Goal: Transaction & Acquisition: Purchase product/service

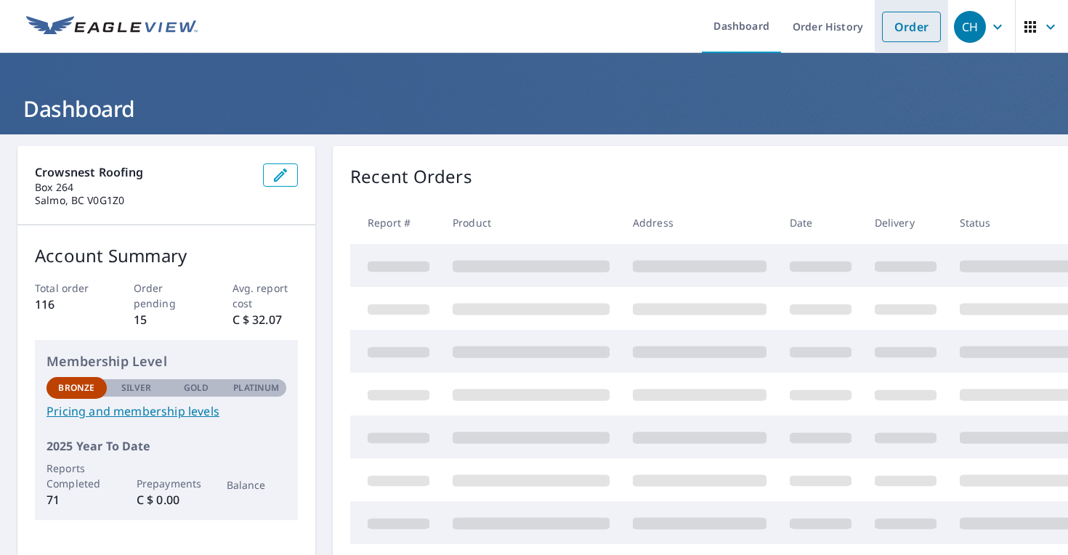
click at [905, 20] on link "Order" at bounding box center [911, 27] width 59 height 31
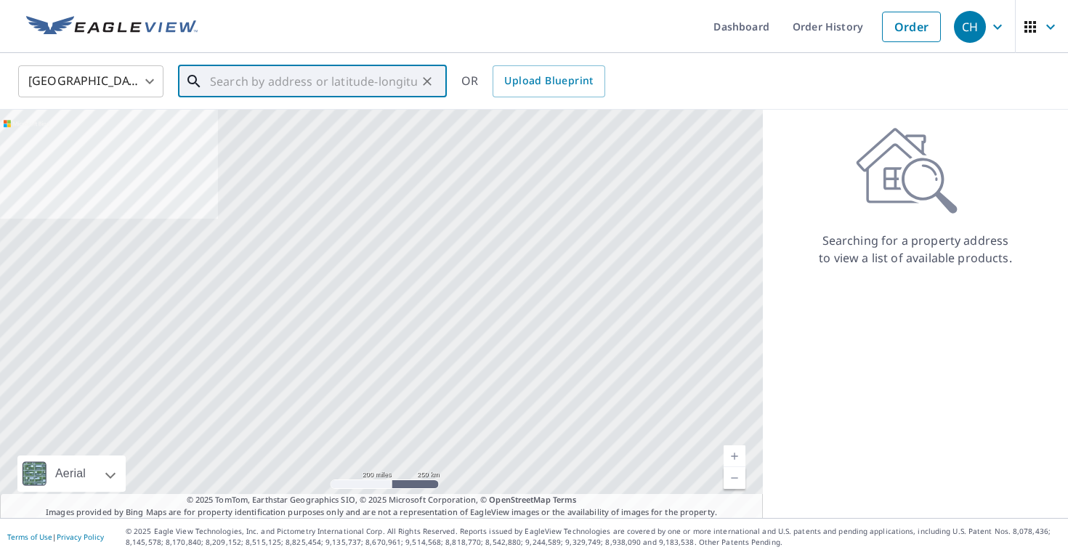
click at [413, 82] on input "text" at bounding box center [313, 81] width 207 height 41
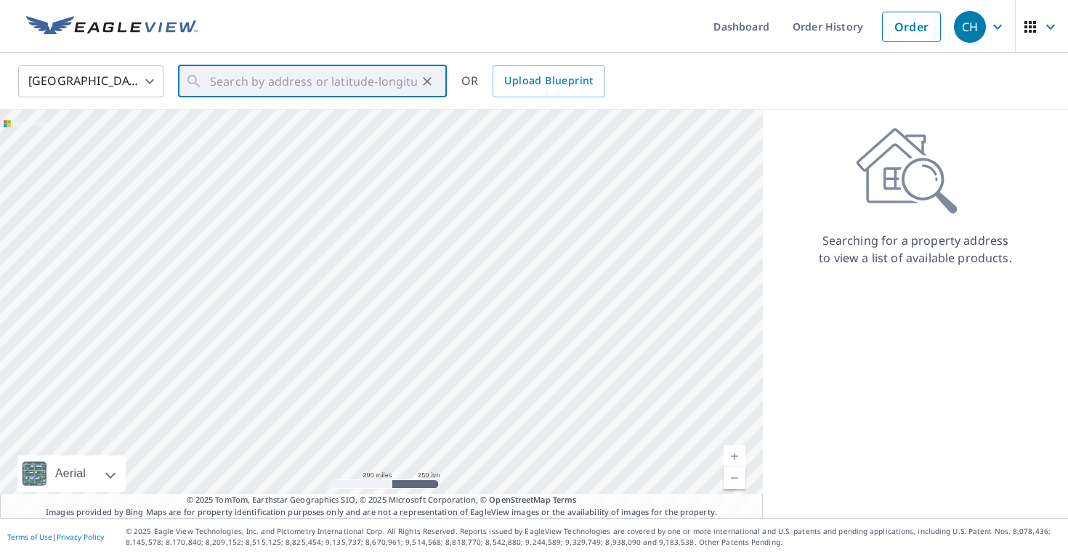
click at [106, 80] on body "CH CH Dashboard Order History Order CH United States US ​ ​ OR Upload Blueprint…" at bounding box center [534, 277] width 1068 height 555
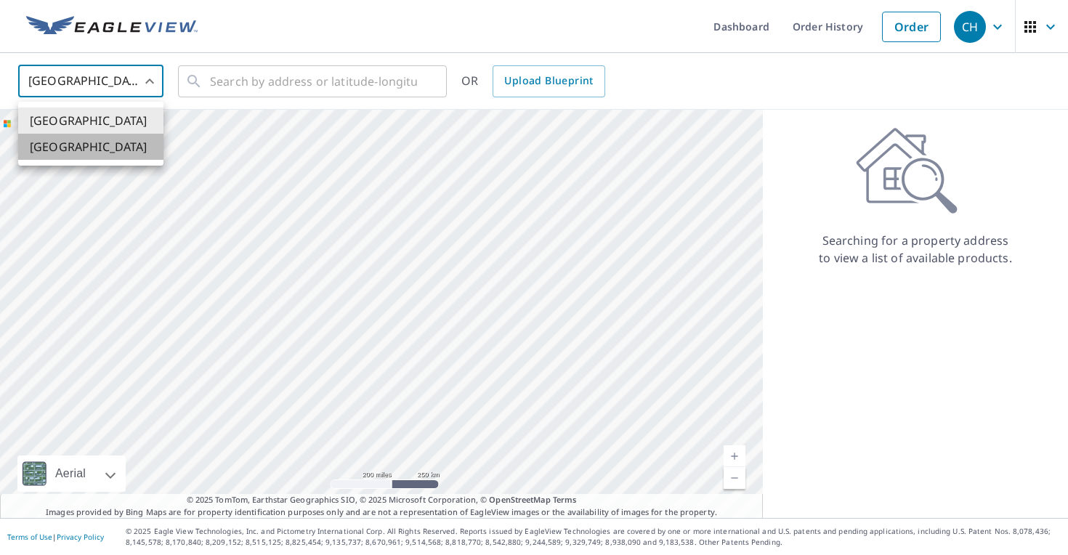
click at [96, 149] on li "[GEOGRAPHIC_DATA]" at bounding box center [90, 147] width 145 height 26
type input "CA"
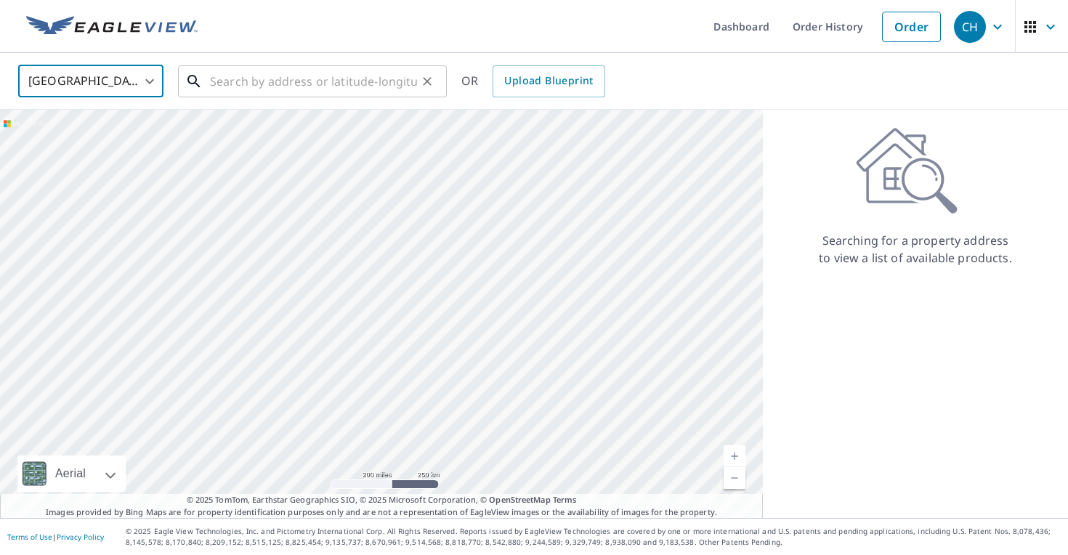
click at [232, 88] on input "text" at bounding box center [313, 81] width 207 height 41
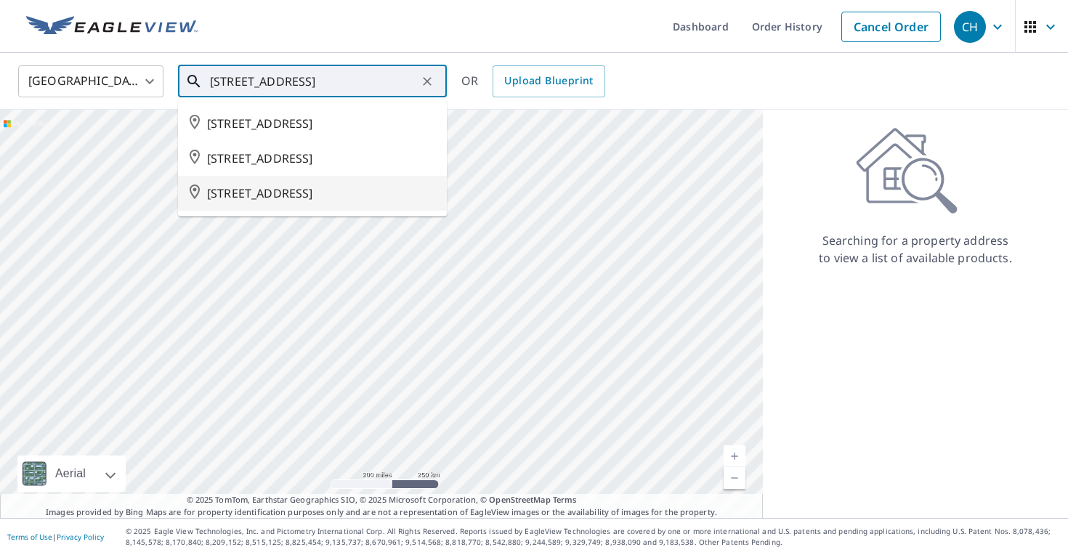
click at [347, 192] on span "[STREET_ADDRESS]" at bounding box center [321, 193] width 228 height 17
type input "[STREET_ADDRESS]"
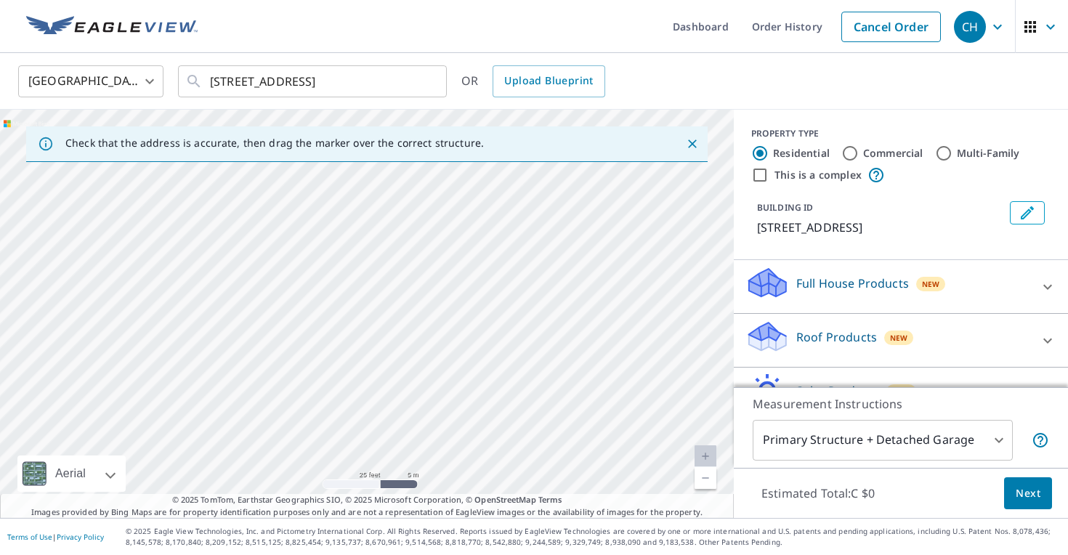
drag, startPoint x: 225, startPoint y: 289, endPoint x: 461, endPoint y: 488, distance: 309.4
click at [461, 488] on div "[STREET_ADDRESS]" at bounding box center [367, 314] width 734 height 408
drag, startPoint x: 486, startPoint y: 472, endPoint x: 470, endPoint y: 335, distance: 138.4
click at [471, 335] on div "[STREET_ADDRESS]" at bounding box center [367, 314] width 734 height 408
drag, startPoint x: 427, startPoint y: 377, endPoint x: 436, endPoint y: 270, distance: 107.3
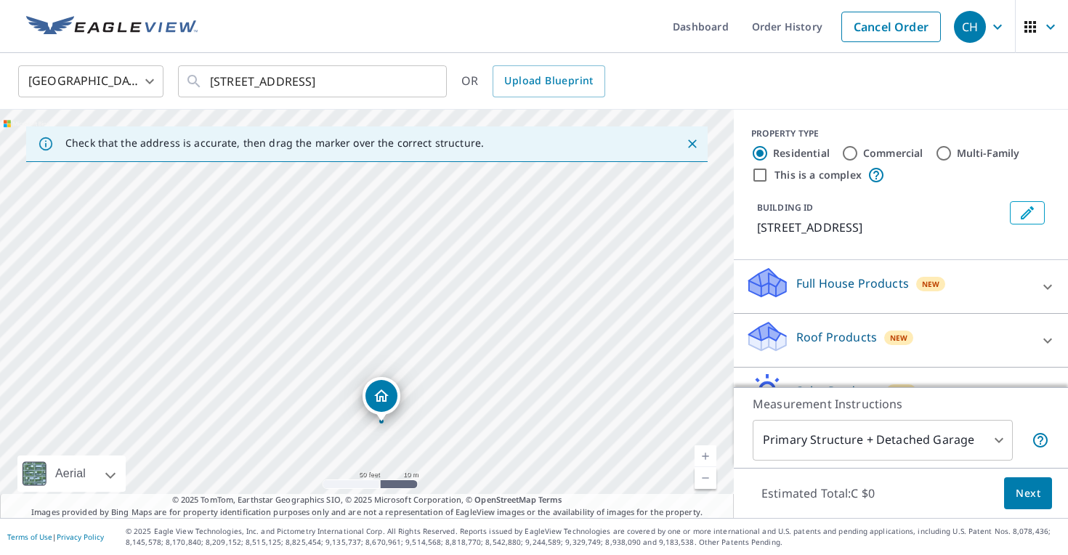
click at [436, 270] on div "[STREET_ADDRESS]" at bounding box center [367, 314] width 734 height 408
drag, startPoint x: 378, startPoint y: 395, endPoint x: 358, endPoint y: 343, distance: 55.5
drag, startPoint x: 363, startPoint y: 286, endPoint x: 366, endPoint y: 222, distance: 63.3
drag, startPoint x: 363, startPoint y: 290, endPoint x: 380, endPoint y: 350, distance: 61.9
drag, startPoint x: 428, startPoint y: 266, endPoint x: 488, endPoint y: 355, distance: 107.4
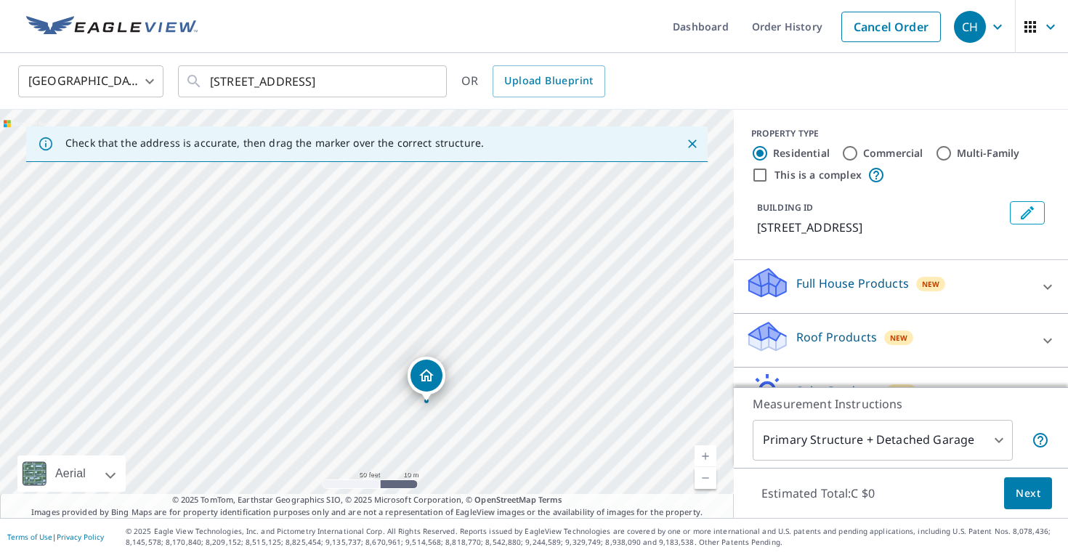
click at [488, 356] on div "[STREET_ADDRESS]" at bounding box center [367, 314] width 734 height 408
drag, startPoint x: 431, startPoint y: 377, endPoint x: 454, endPoint y: 451, distance: 77.0
drag, startPoint x: 360, startPoint y: 285, endPoint x: 329, endPoint y: 282, distance: 30.7
click at [919, 357] on div "Roof Products New" at bounding box center [888, 340] width 285 height 41
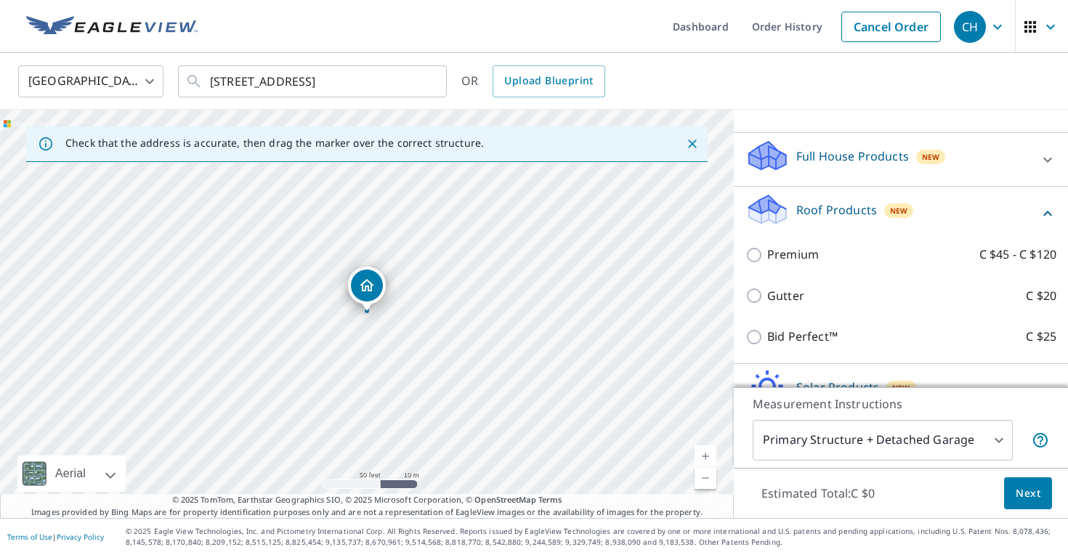
scroll to position [150, 0]
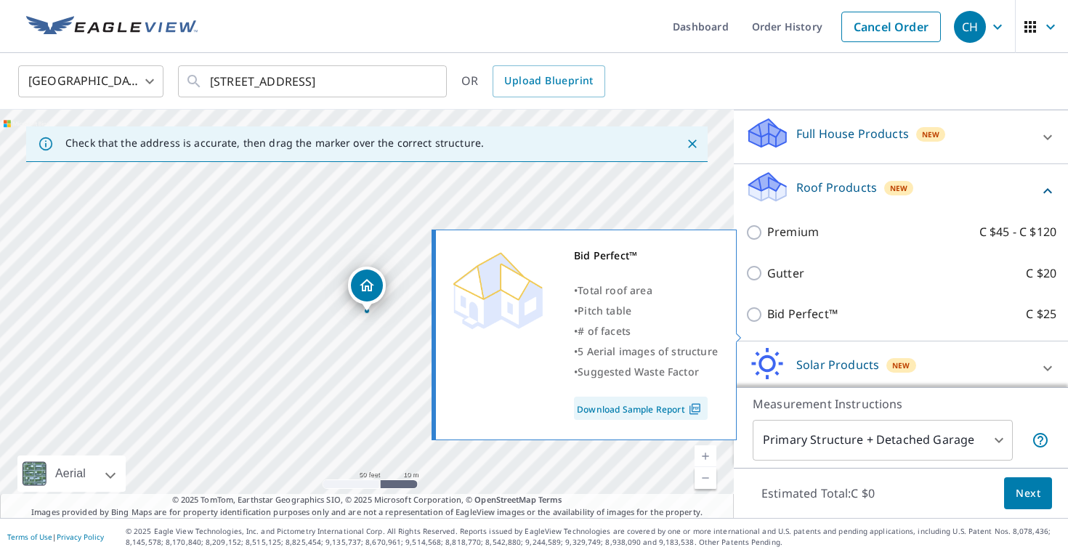
click at [836, 323] on p "Bid Perfect™" at bounding box center [803, 314] width 71 height 18
click at [768, 323] on input "Bid Perfect™ C $25" at bounding box center [757, 314] width 22 height 17
checkbox input "true"
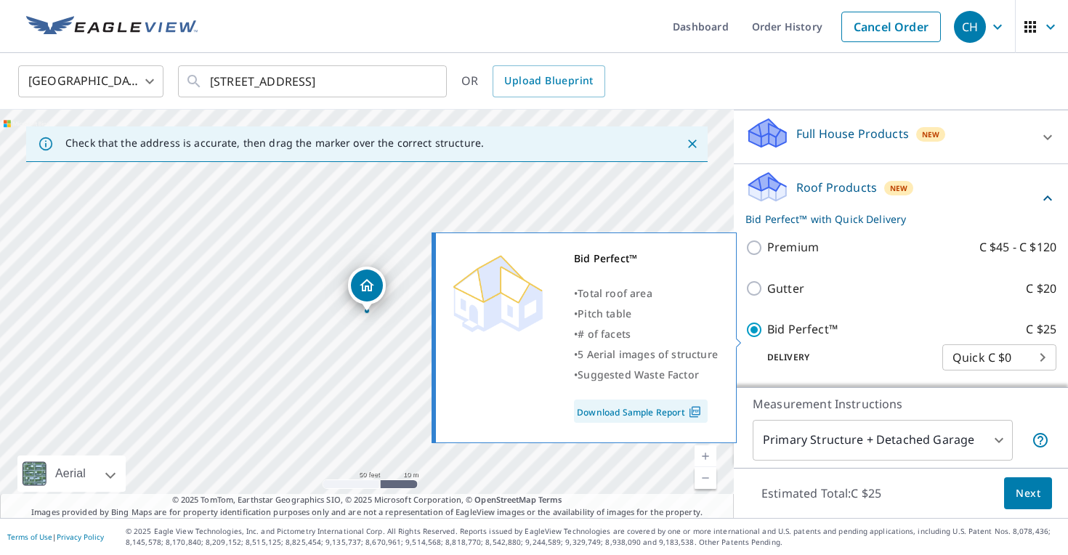
scroll to position [278, 0]
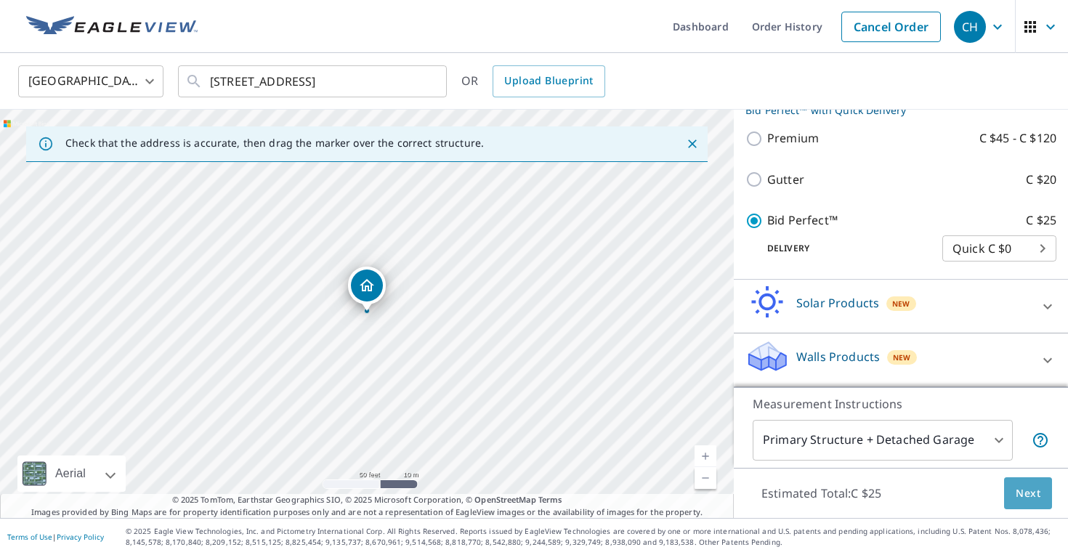
click at [1023, 496] on span "Next" at bounding box center [1028, 494] width 25 height 18
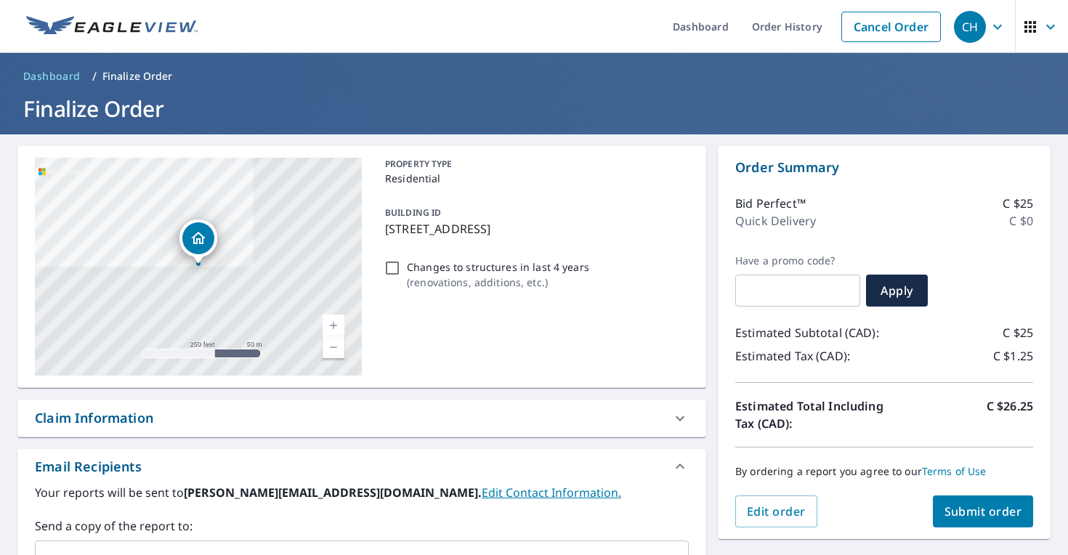
click at [992, 502] on button "Submit order" at bounding box center [983, 512] width 101 height 32
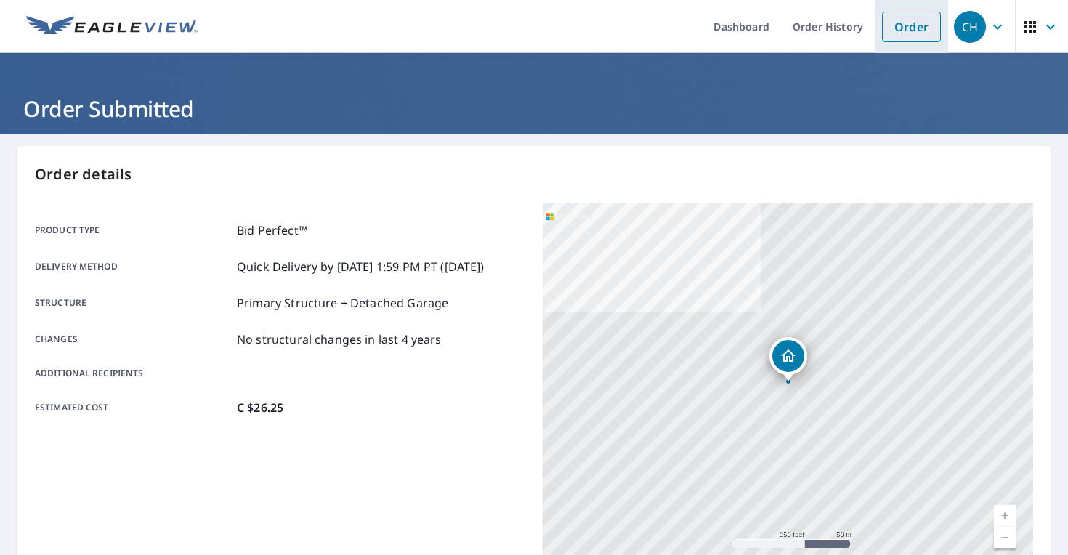
click at [907, 36] on link "Order" at bounding box center [911, 27] width 59 height 31
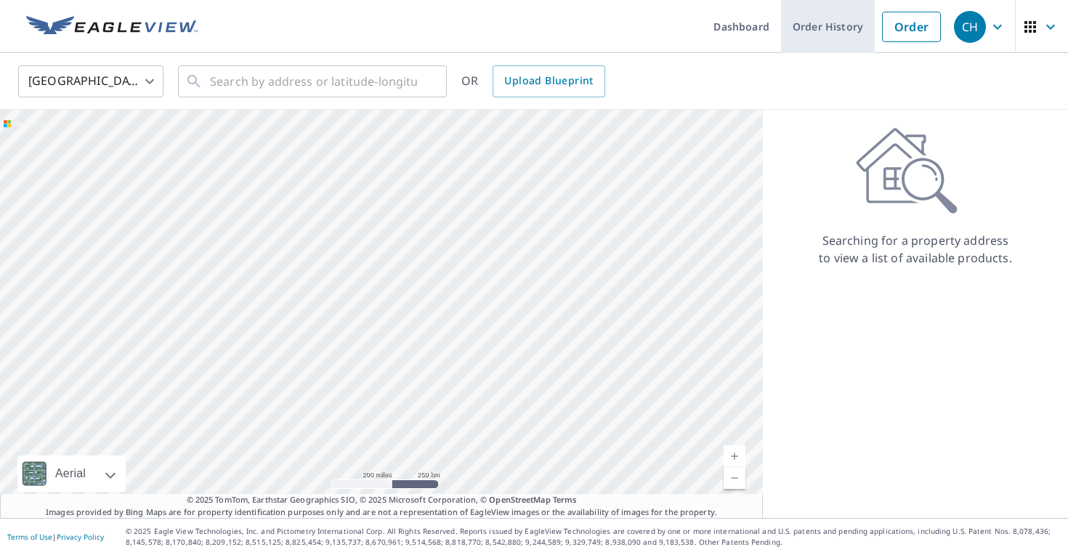
click at [805, 15] on link "Order History" at bounding box center [828, 26] width 94 height 53
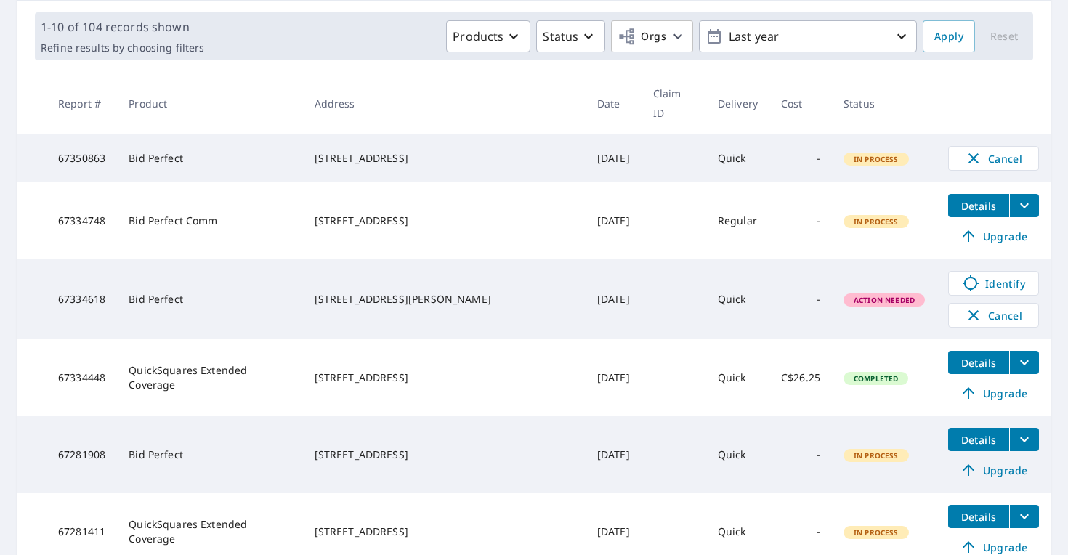
scroll to position [210, 0]
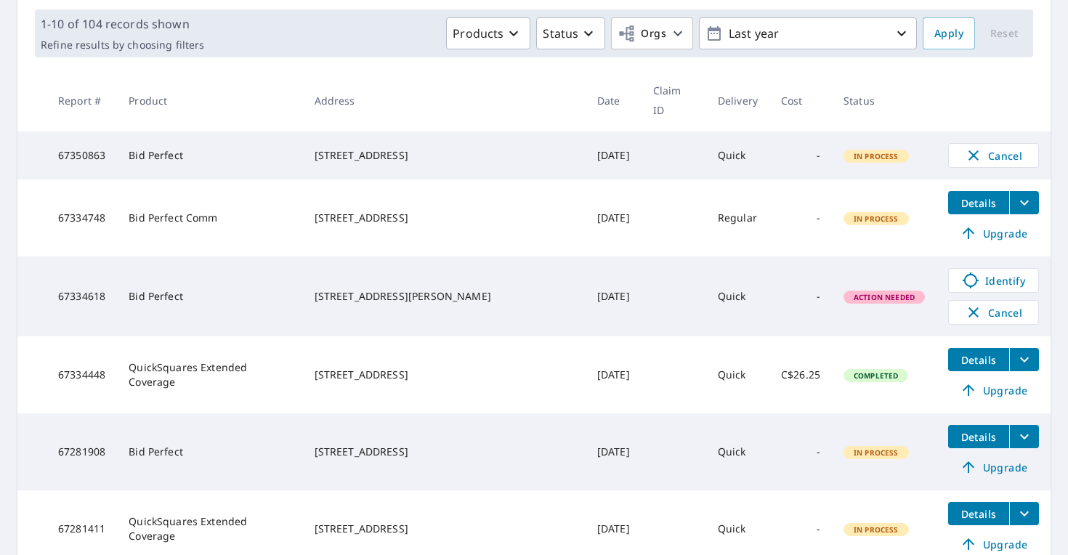
click at [965, 196] on span "Details" at bounding box center [979, 203] width 44 height 14
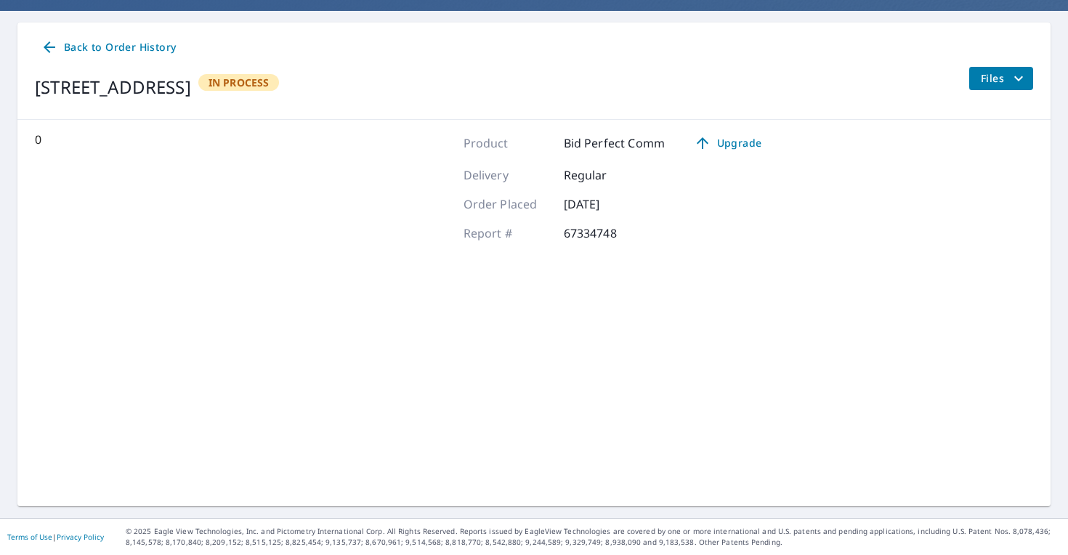
scroll to position [123, 0]
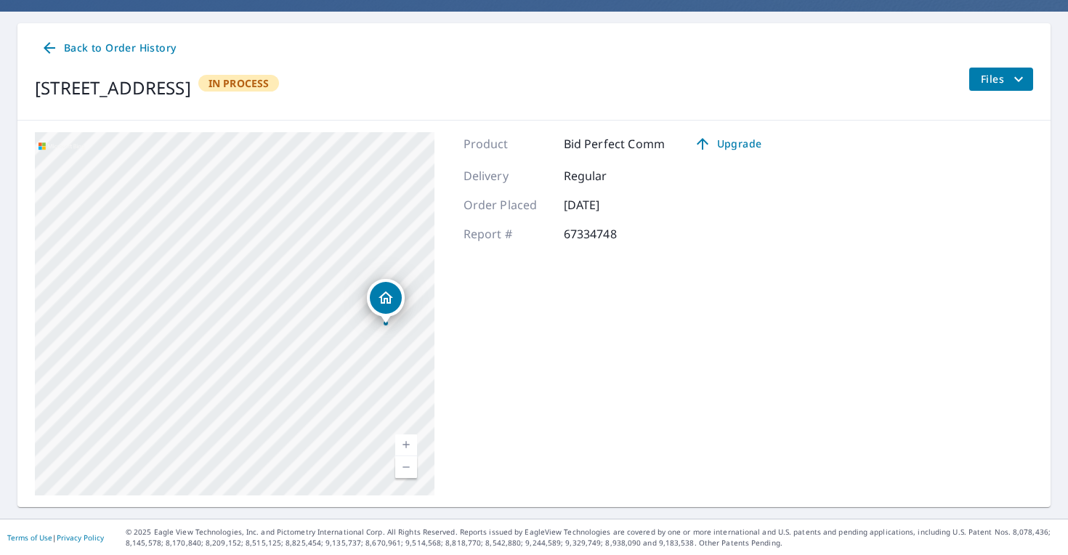
click at [993, 78] on span "Files" at bounding box center [1004, 79] width 47 height 17
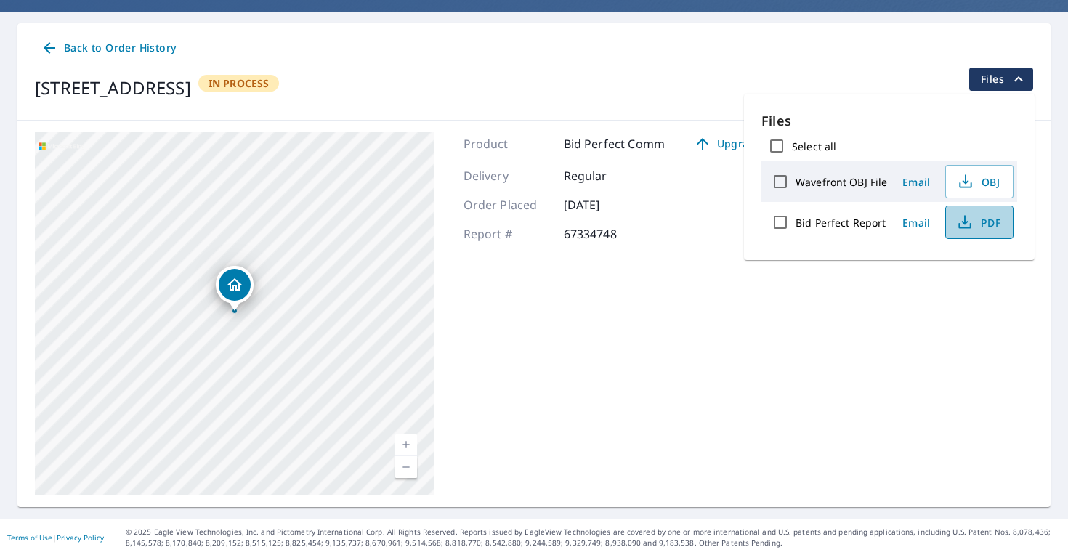
click at [990, 230] on span "PDF" at bounding box center [978, 222] width 47 height 17
click at [102, 41] on span "Back to Order History" at bounding box center [108, 48] width 135 height 18
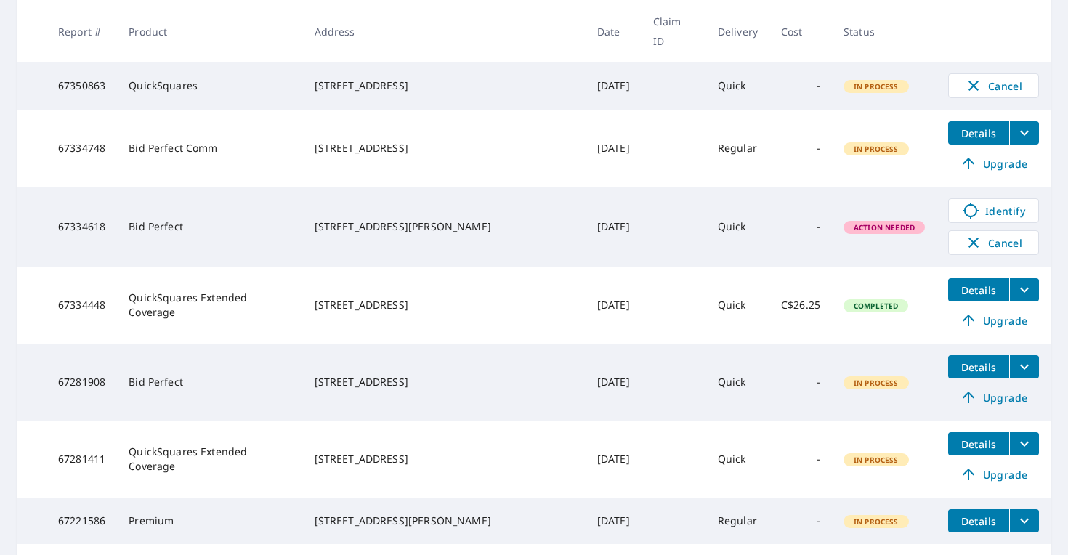
scroll to position [281, 0]
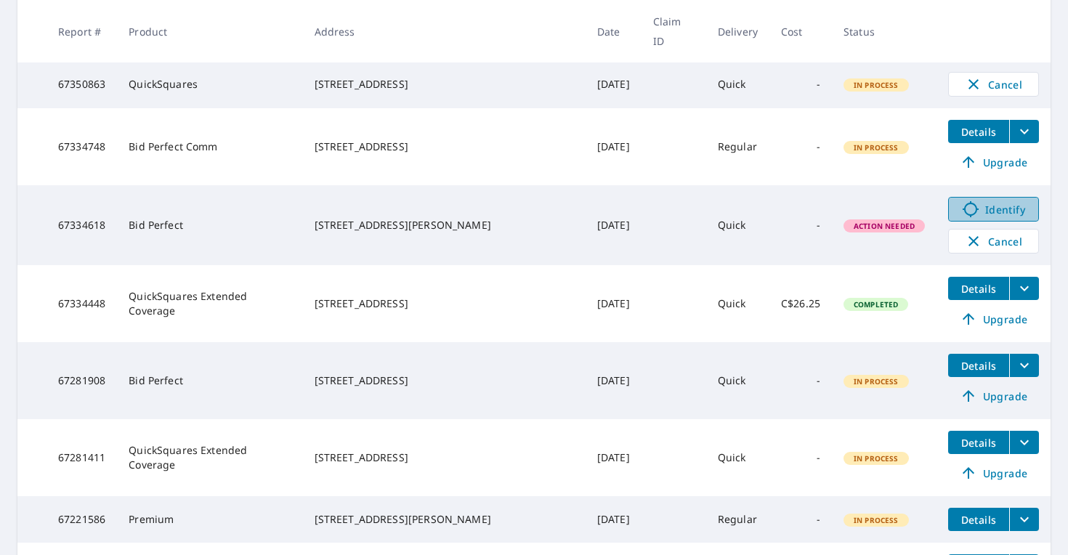
click at [968, 201] on icon at bounding box center [970, 209] width 17 height 17
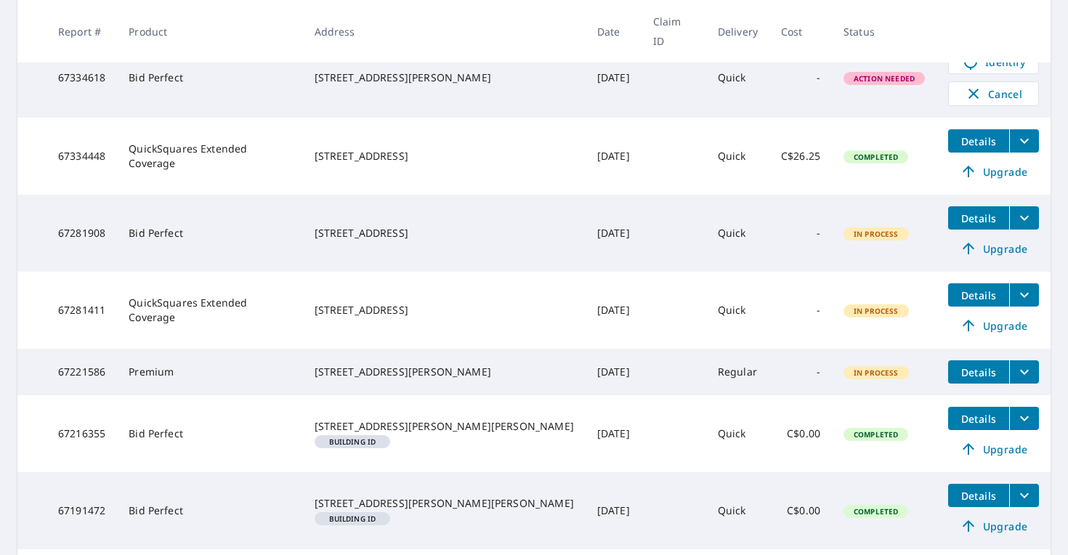
scroll to position [431, 0]
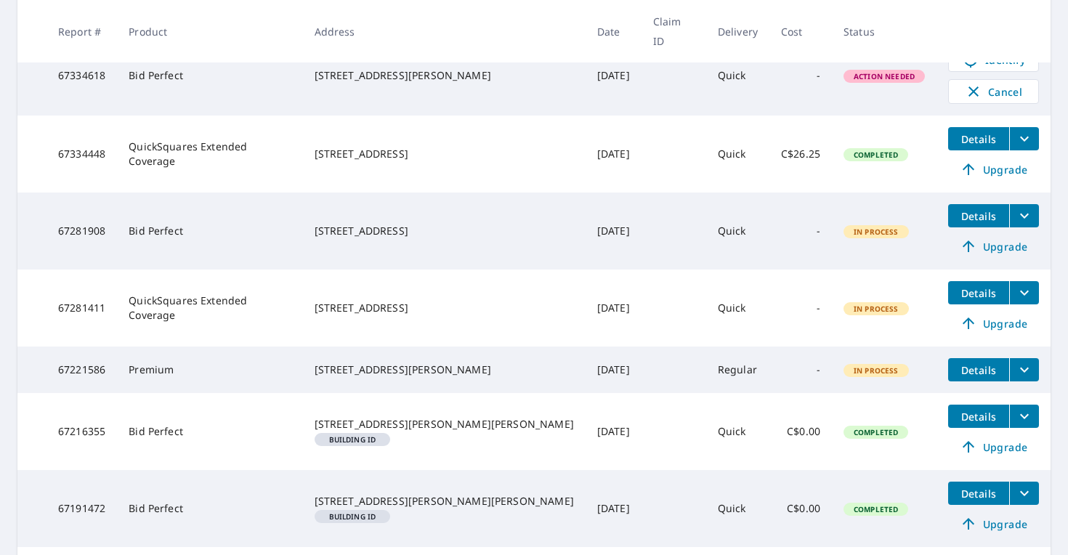
click at [1022, 193] on td "Details Upgrade" at bounding box center [994, 231] width 114 height 77
click at [1022, 207] on icon "filesDropdownBtn-67281908" at bounding box center [1024, 215] width 17 height 17
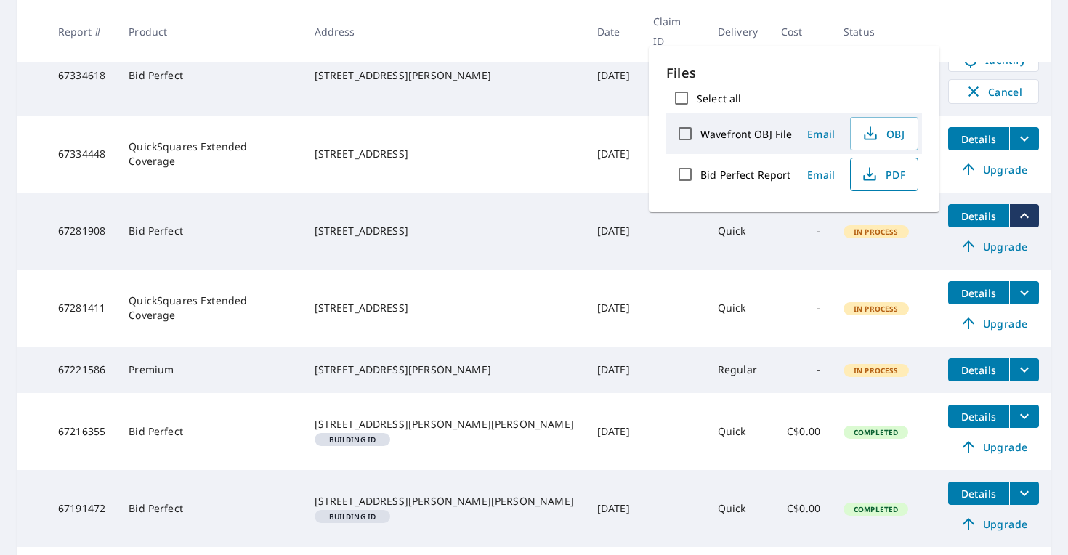
click at [890, 178] on span "PDF" at bounding box center [883, 174] width 47 height 17
click at [455, 163] on td "[STREET_ADDRESS]" at bounding box center [444, 154] width 283 height 77
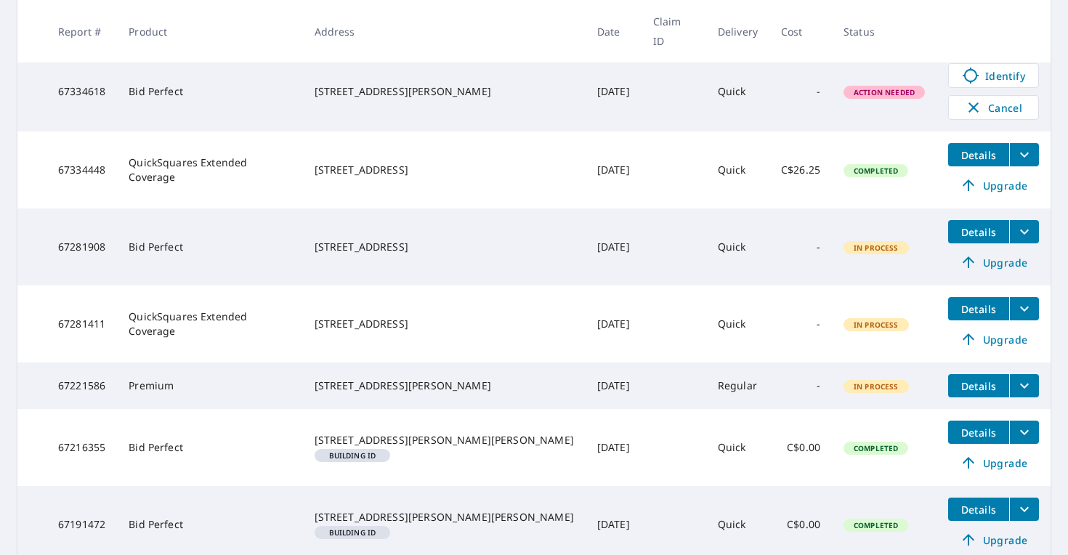
scroll to position [430, 0]
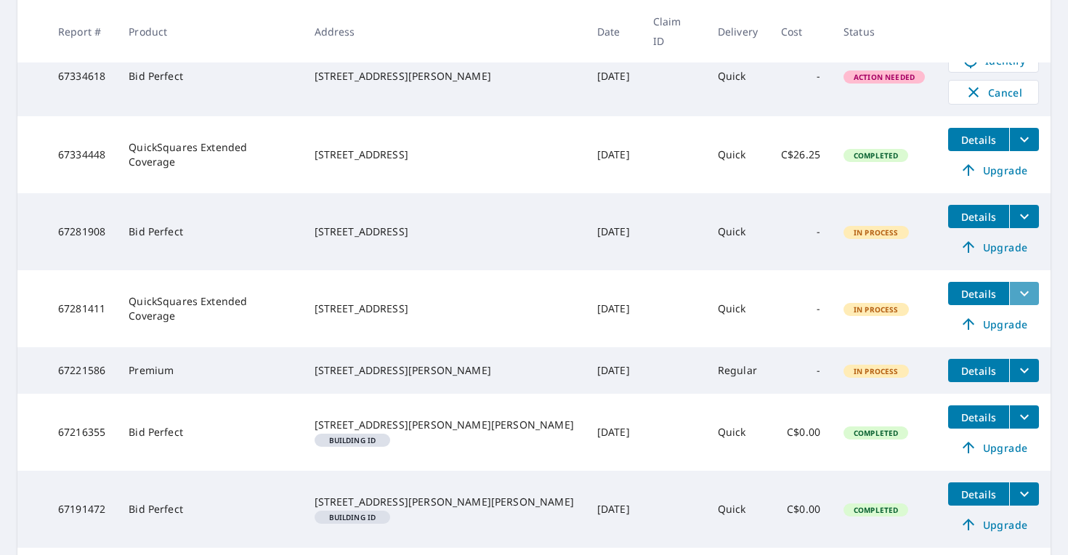
click at [1027, 283] on button "filesDropdownBtn-67281411" at bounding box center [1025, 293] width 30 height 23
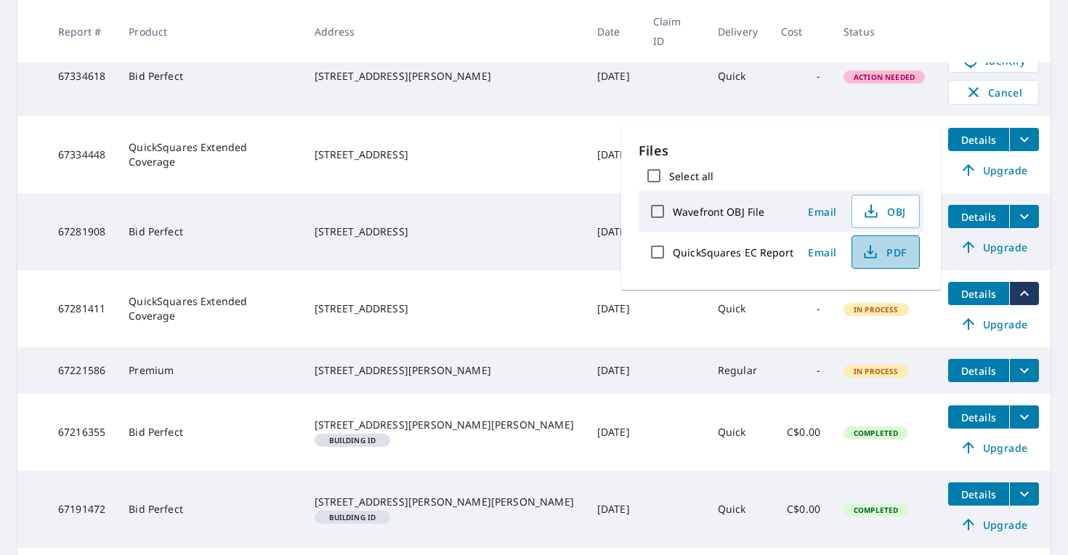
click at [875, 254] on icon "button" at bounding box center [870, 251] width 17 height 17
click at [504, 394] on td "[STREET_ADDRESS][PERSON_NAME][PERSON_NAME] Building ID" at bounding box center [444, 432] width 283 height 77
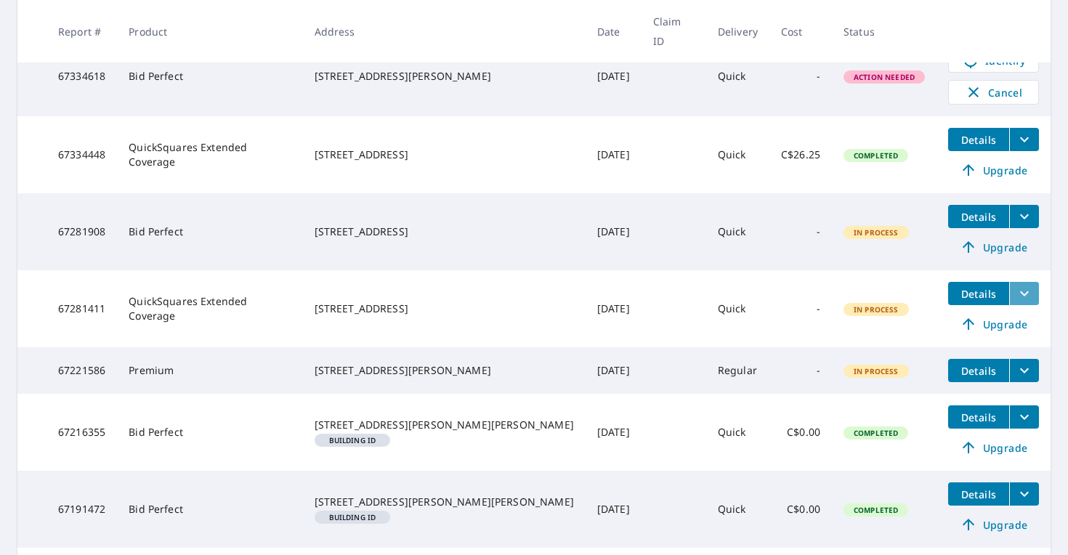
click at [1010, 282] on button "filesDropdownBtn-67281411" at bounding box center [1025, 293] width 30 height 23
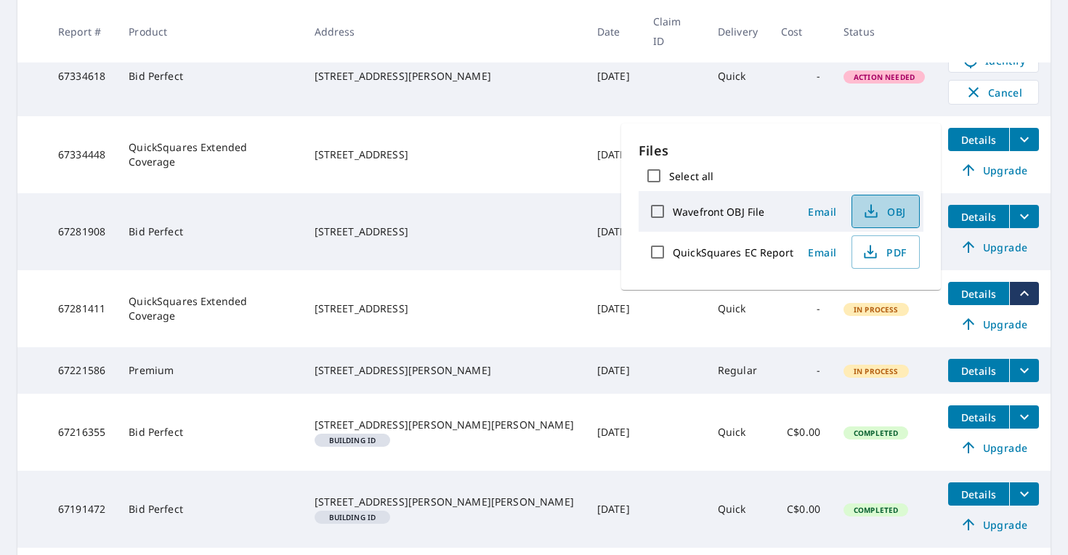
click at [901, 217] on span "OBJ" at bounding box center [884, 211] width 47 height 17
click at [706, 313] on td "Quick" at bounding box center [737, 308] width 63 height 77
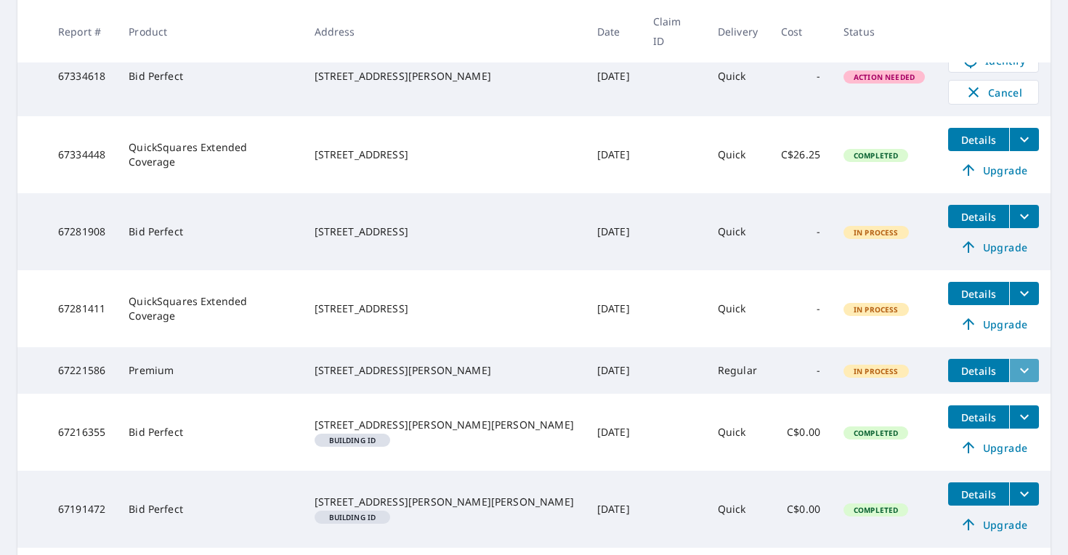
click at [1016, 362] on icon "filesDropdownBtn-67221586" at bounding box center [1024, 370] width 17 height 17
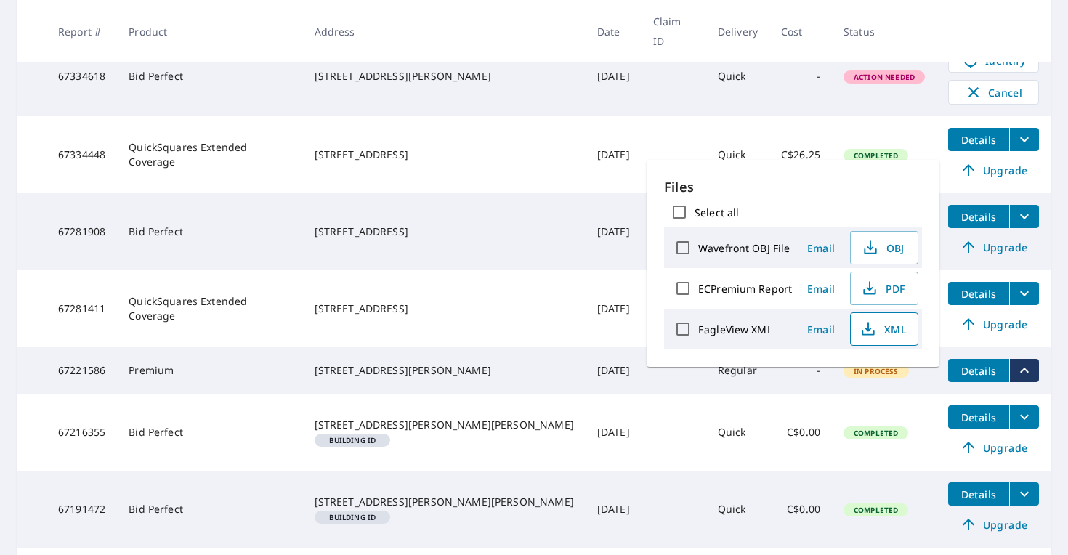
click at [885, 326] on span "XML" at bounding box center [883, 329] width 47 height 17
click at [1018, 414] on icon "filesDropdownBtn-67216355" at bounding box center [1024, 416] width 17 height 17
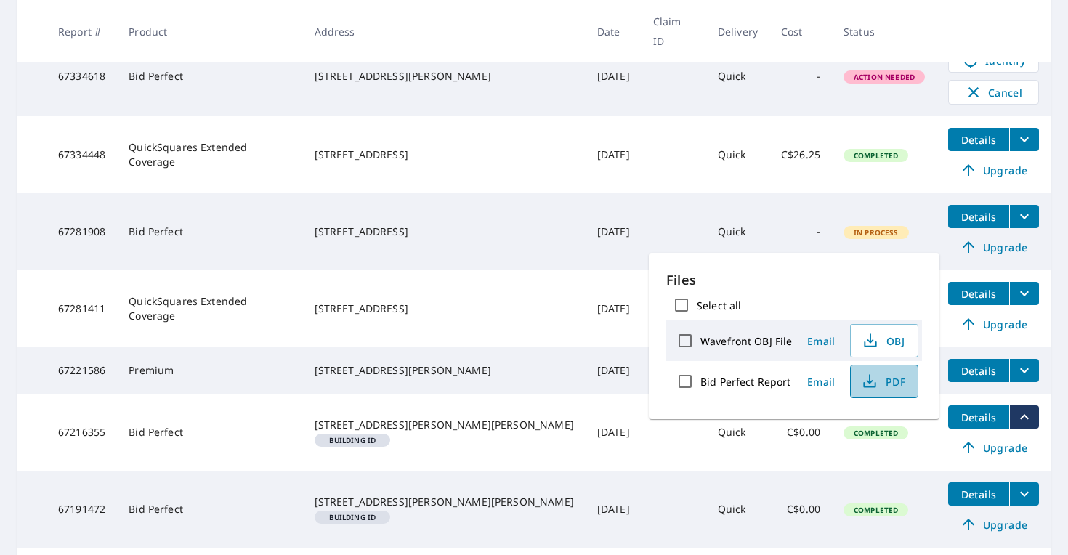
click at [885, 385] on span "PDF" at bounding box center [883, 381] width 47 height 17
click at [515, 302] on div "[STREET_ADDRESS]" at bounding box center [444, 309] width 259 height 15
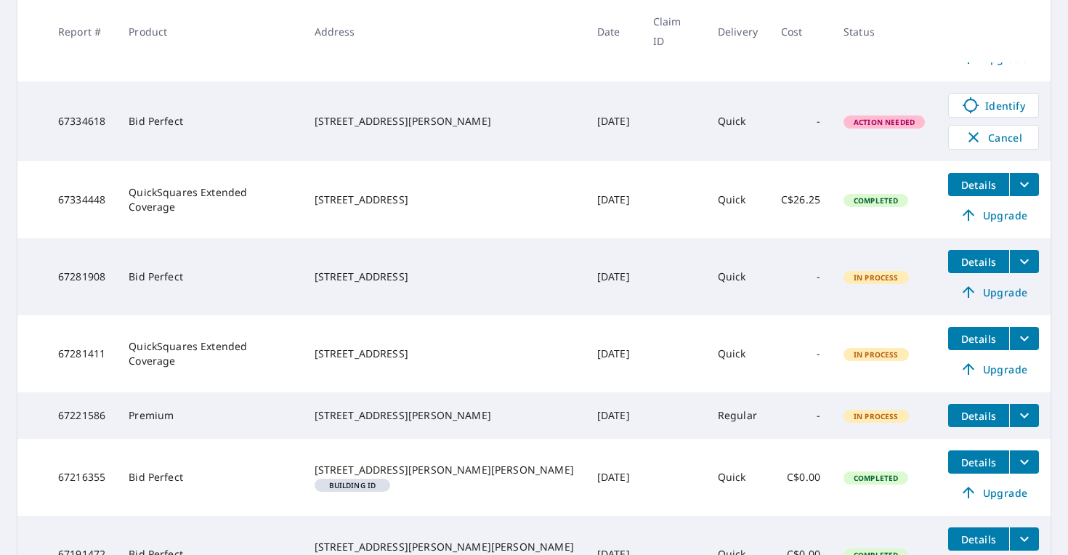
scroll to position [390, 0]
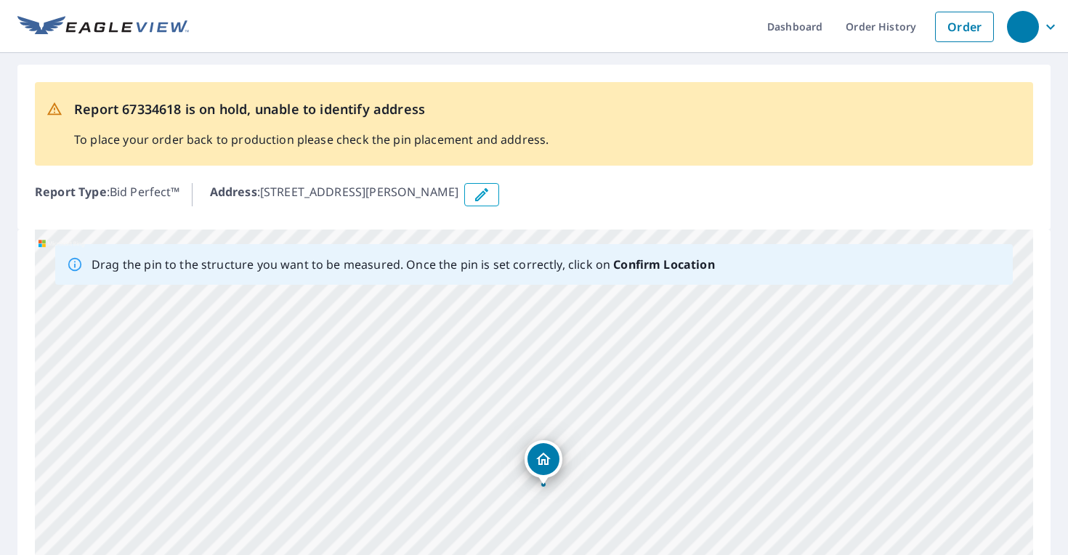
scroll to position [196, 0]
